Goal: Information Seeking & Learning: Learn about a topic

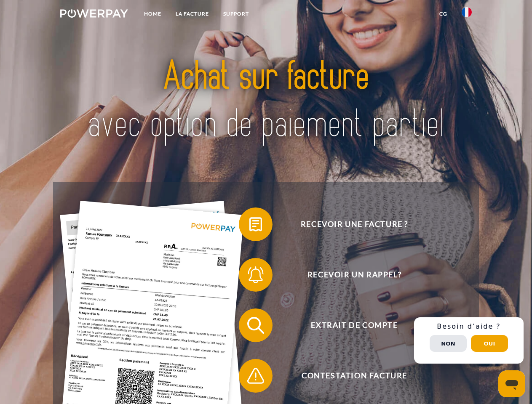
click at [94, 15] on img at bounding box center [94, 13] width 68 height 8
click at [467, 15] on img at bounding box center [466, 12] width 10 height 10
click at [443, 14] on link "CG" at bounding box center [443, 13] width 22 height 15
click at [249, 226] on span at bounding box center [243, 224] width 42 height 42
click at [249, 277] on span at bounding box center [243, 275] width 42 height 42
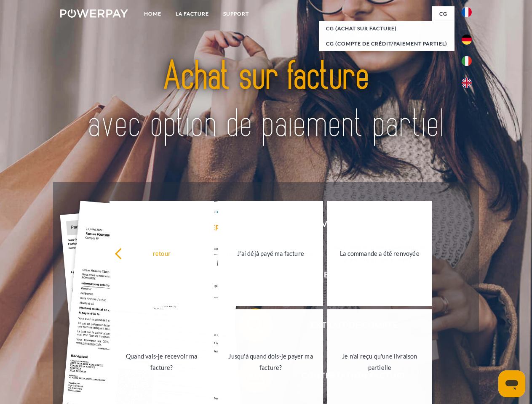
click at [249, 327] on div "Recevoir une facture ? Recevoir un rappel? Extrait de compte retour" at bounding box center [265, 350] width 425 height 337
click at [249, 378] on link "Jusqu'à quand dois-je payer ma facture?" at bounding box center [270, 361] width 105 height 105
click at [469, 341] on div "Recevoir une facture ? Recevoir un rappel? Extrait de compte retour" at bounding box center [265, 350] width 425 height 337
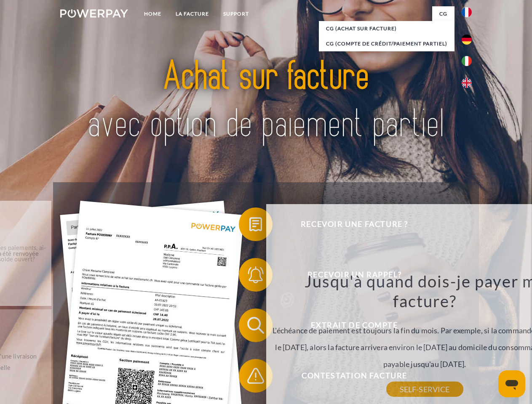
click at [448, 344] on div "Jusqu'à quand dois-je payer ma facture? L'échéance de paiement est toujours la …" at bounding box center [424, 330] width 307 height 118
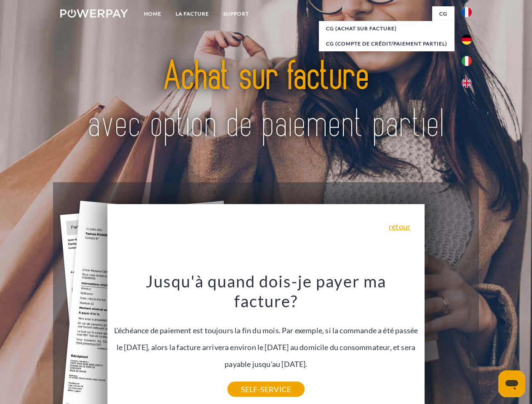
click at [489, 344] on header "Home LA FACTURE Support" at bounding box center [266, 290] width 532 height 581
